Goal: Book appointment/travel/reservation

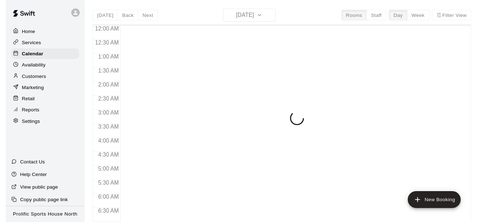
scroll to position [430, 0]
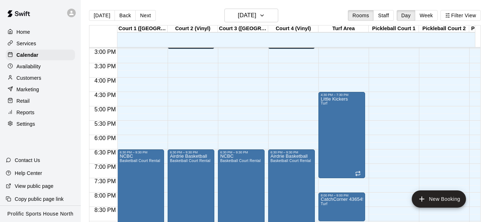
click at [72, 11] on icon at bounding box center [71, 13] width 4 height 4
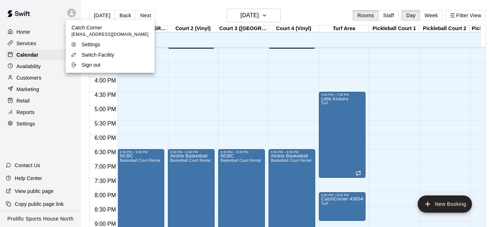
click at [72, 13] on div at bounding box center [245, 113] width 491 height 227
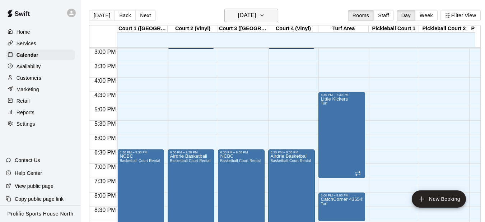
click at [253, 17] on h6 "[DATE]" at bounding box center [247, 15] width 18 height 10
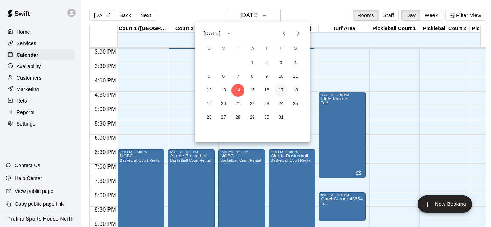
click at [279, 91] on button "17" at bounding box center [280, 90] width 13 height 13
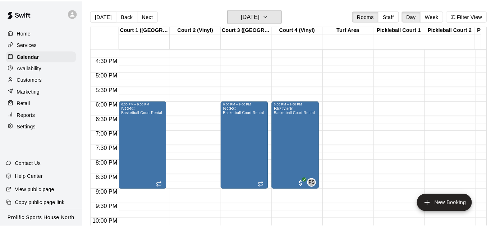
scroll to position [502, 0]
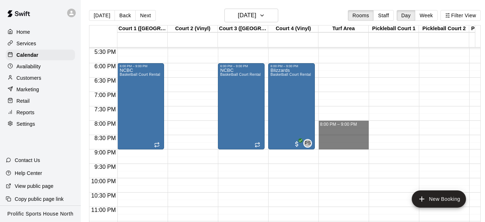
drag, startPoint x: 345, startPoint y: 124, endPoint x: 345, endPoint y: 149, distance: 25.5
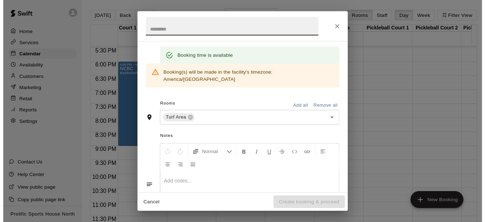
scroll to position [0, 0]
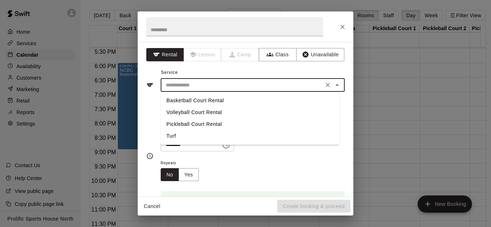
click at [187, 83] on input "text" at bounding box center [242, 85] width 158 height 9
click at [186, 138] on li "Turf" at bounding box center [250, 136] width 179 height 12
type input "****"
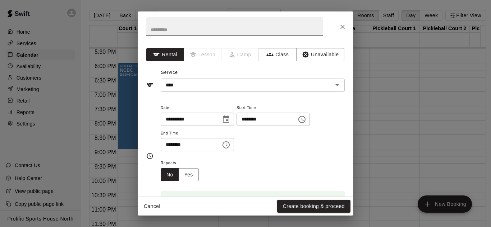
click at [195, 32] on input "text" at bounding box center [234, 26] width 177 height 19
paste input "**********"
type input "**********"
click at [286, 204] on button "Create booking & proceed" at bounding box center [313, 206] width 73 height 13
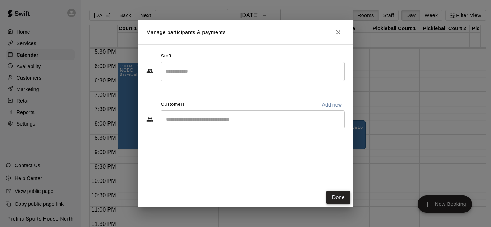
click at [329, 201] on button "Done" at bounding box center [338, 197] width 24 height 13
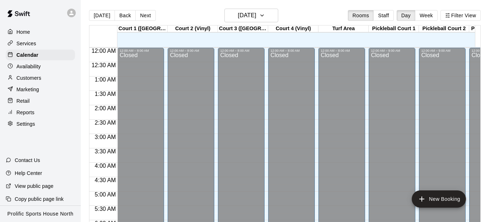
scroll to position [434, 0]
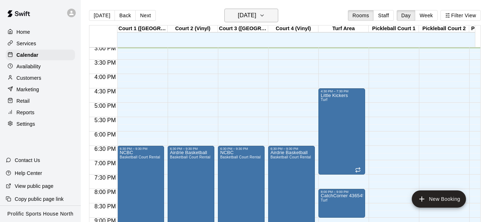
click at [238, 13] on h6 "[DATE]" at bounding box center [247, 15] width 18 height 10
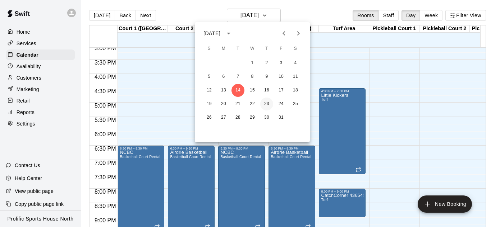
click at [264, 101] on button "23" at bounding box center [266, 104] width 13 height 13
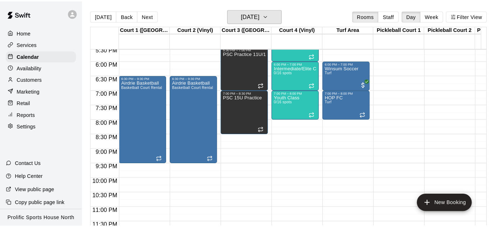
scroll to position [508, 0]
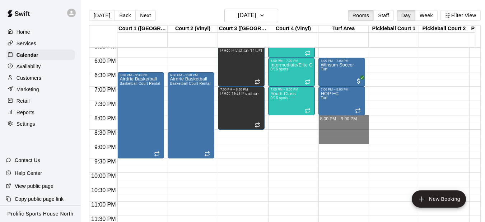
drag, startPoint x: 346, startPoint y: 120, endPoint x: 345, endPoint y: 139, distance: 19.8
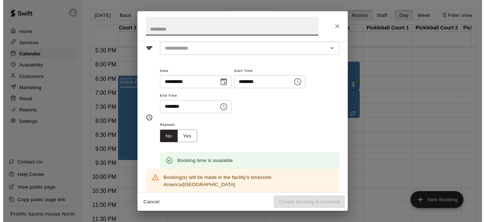
scroll to position [0, 0]
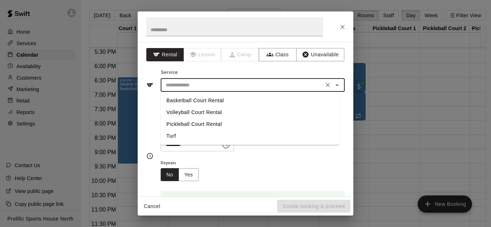
click at [203, 89] on input "text" at bounding box center [242, 85] width 158 height 9
click at [199, 134] on li "Turf" at bounding box center [250, 136] width 179 height 12
type input "****"
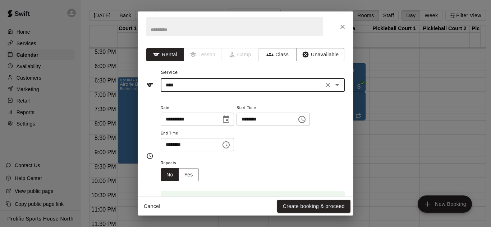
click at [199, 38] on h2 at bounding box center [235, 26] width 194 height 31
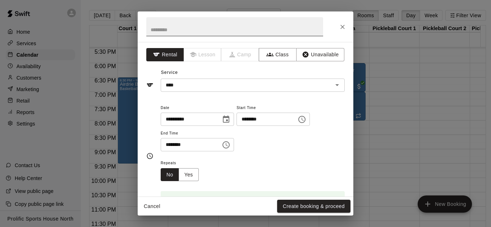
click at [199, 30] on input "text" at bounding box center [234, 26] width 177 height 19
paste input "**********"
type input "**********"
click at [320, 199] on div "Cancel Create booking & proceed" at bounding box center [246, 206] width 216 height 19
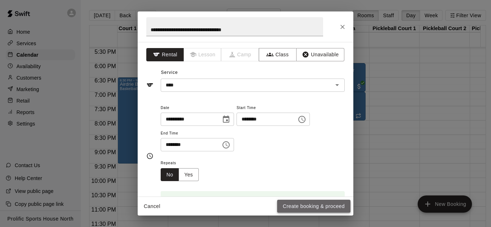
click at [316, 204] on button "Create booking & proceed" at bounding box center [313, 206] width 73 height 13
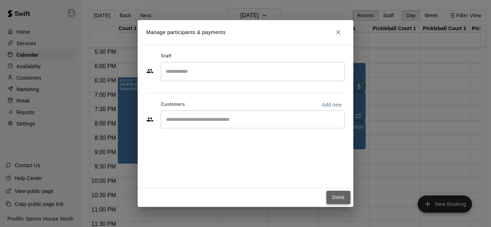
click at [335, 193] on button "Done" at bounding box center [338, 197] width 24 height 13
